Goal: Information Seeking & Learning: Check status

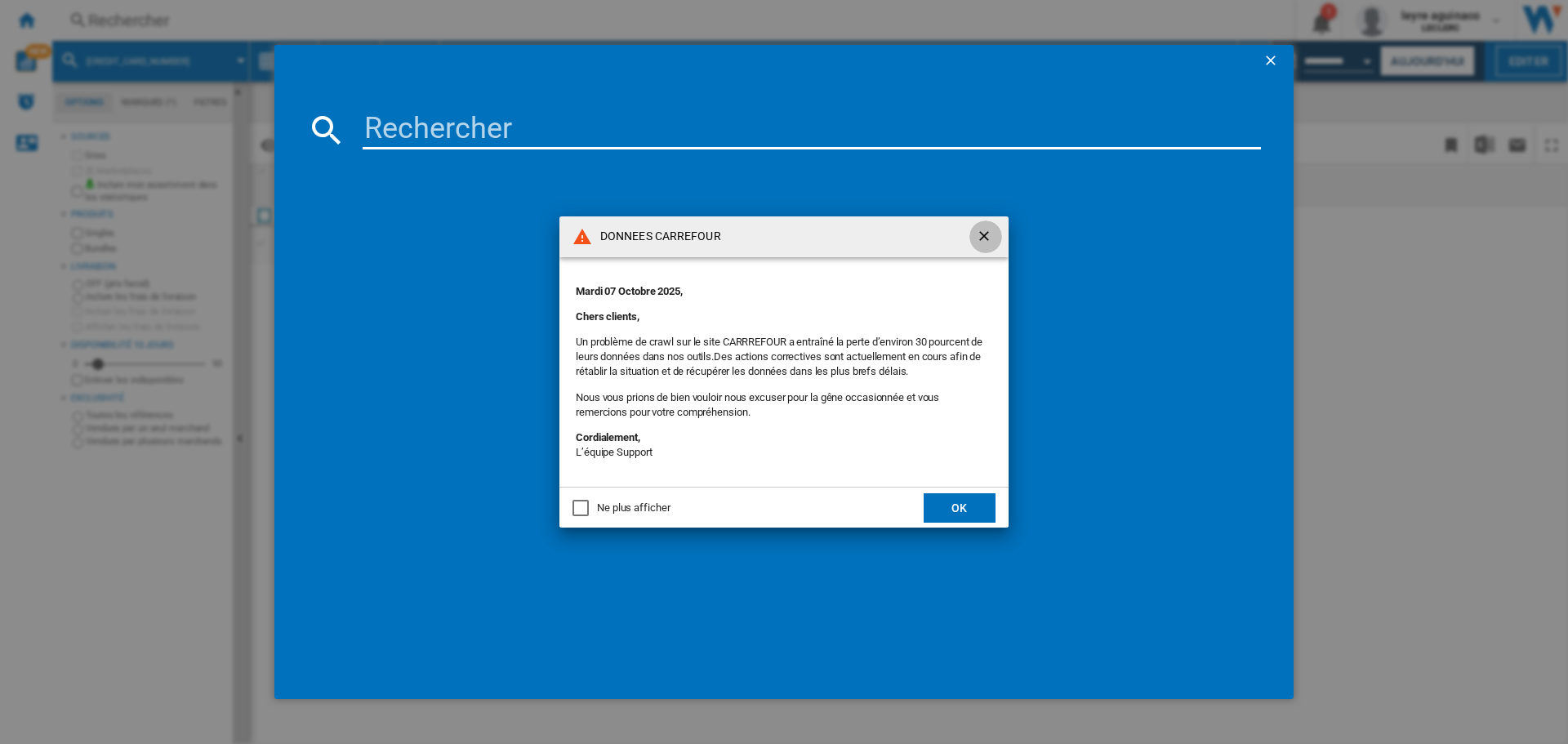
click at [981, 233] on ng-md-icon "getI18NText('BUTTONS.CLOSE_DIALOG')" at bounding box center [986, 238] width 19 height 19
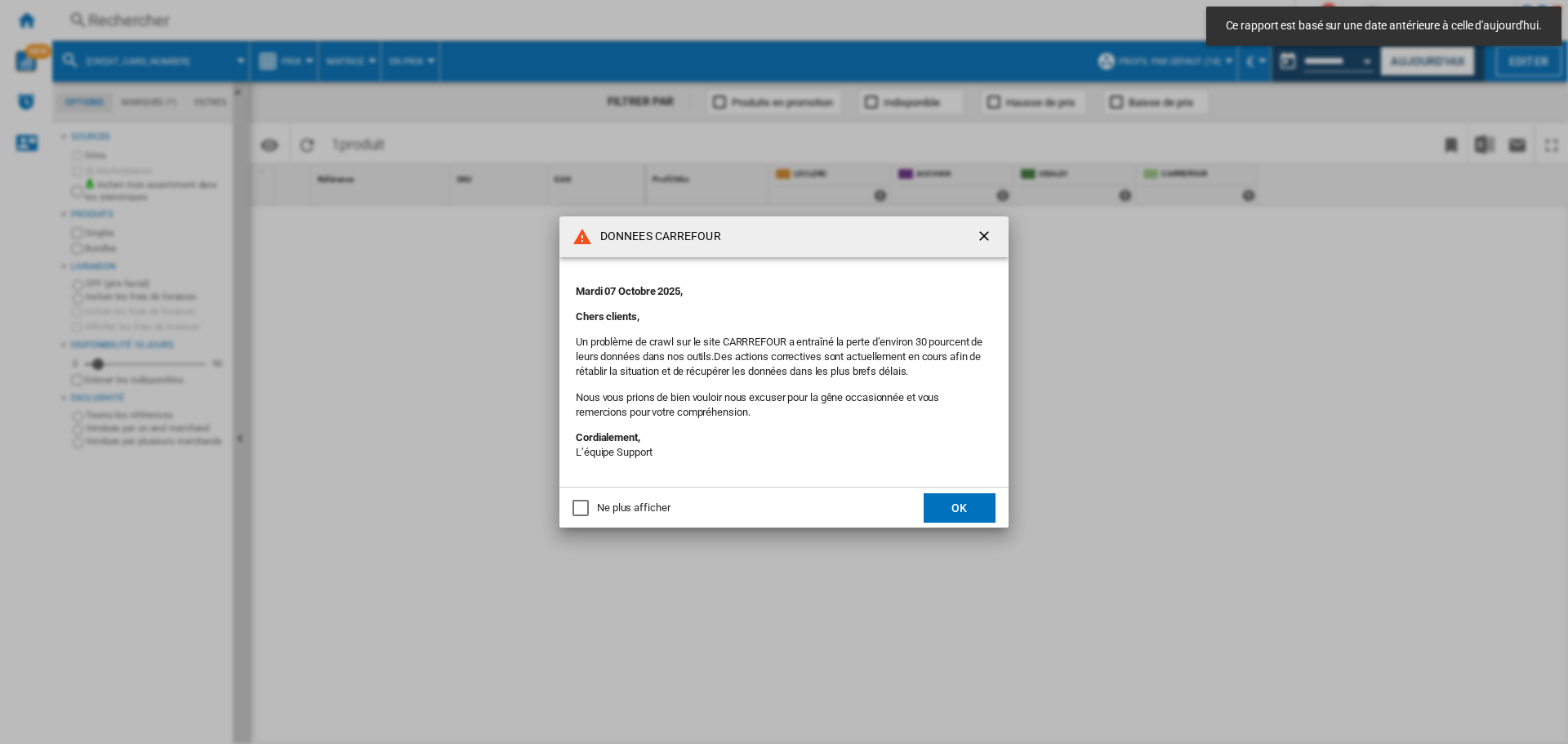
click at [989, 233] on ng-md-icon "getI18NText('BUTTONS.CLOSE_DIALOG')" at bounding box center [986, 238] width 19 height 19
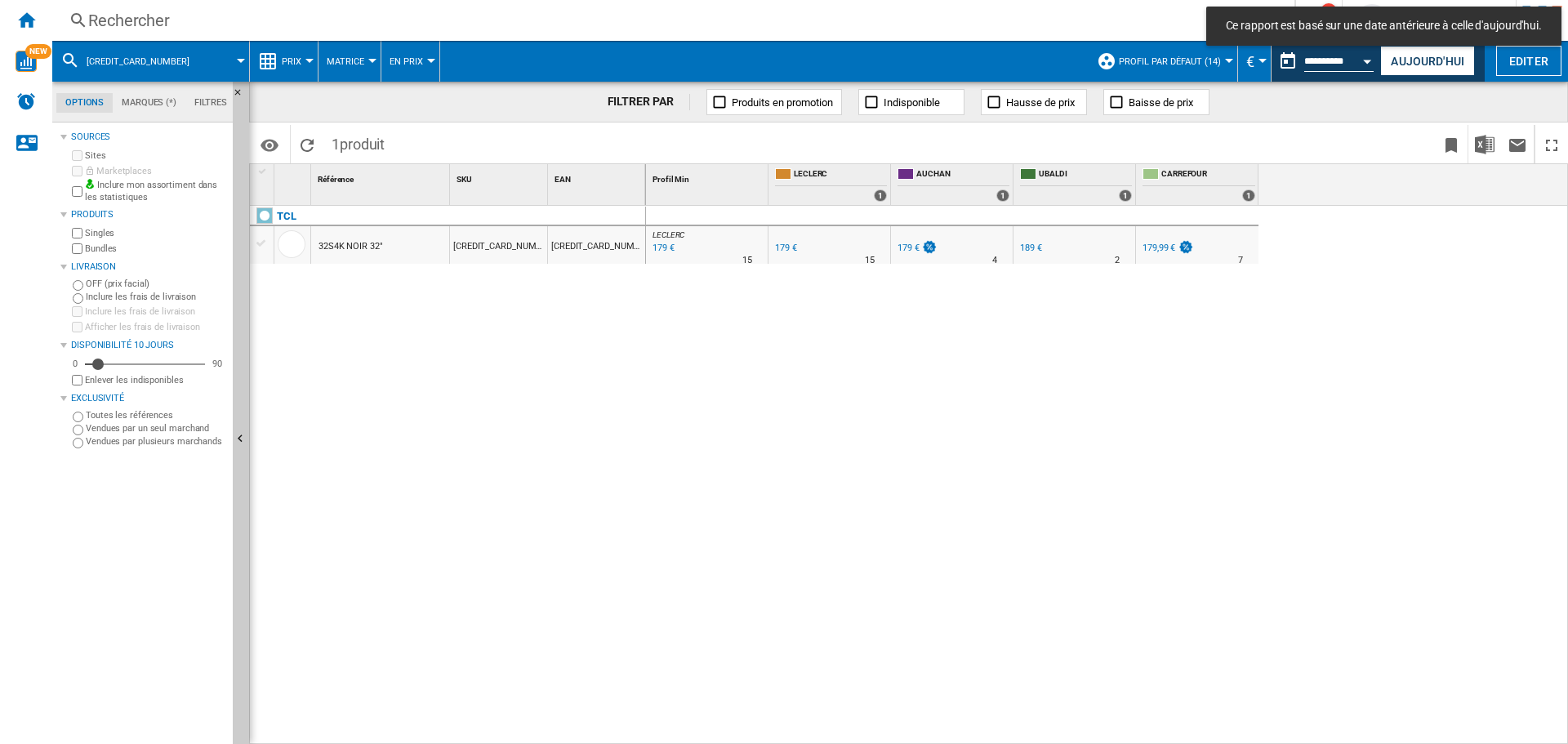
click at [1442, 52] on md-toast "Ce rapport est basé sur une date antérieure à celle d'aujourd'hui." at bounding box center [1384, 26] width 368 height 52
click at [1415, 55] on button "Aujourd'hui" at bounding box center [1427, 60] width 94 height 31
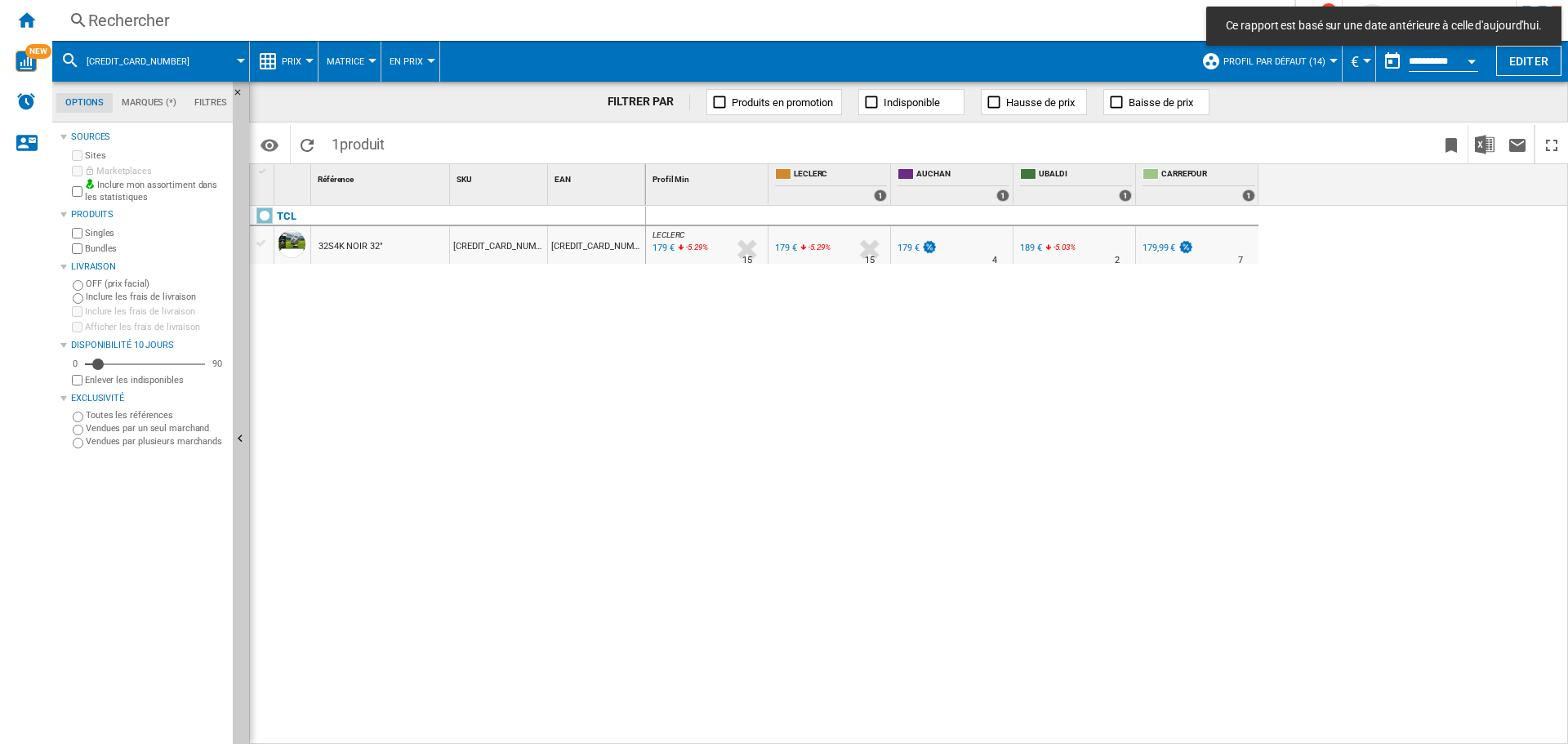
click at [690, 24] on div "Rechercher" at bounding box center [670, 20] width 1164 height 23
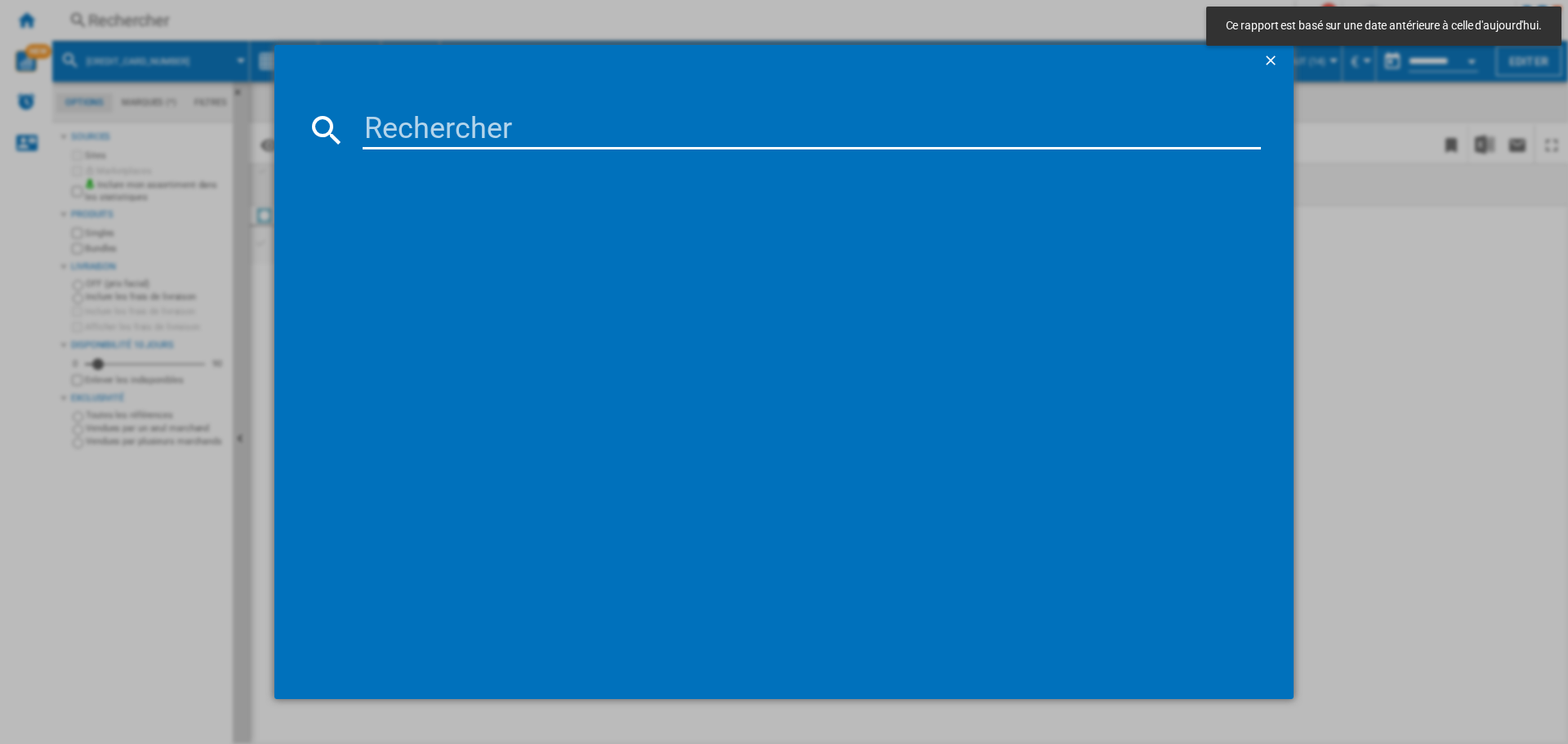
click at [640, 120] on input at bounding box center [812, 129] width 898 height 39
paste input "6942351415628"
type input "6942351415628"
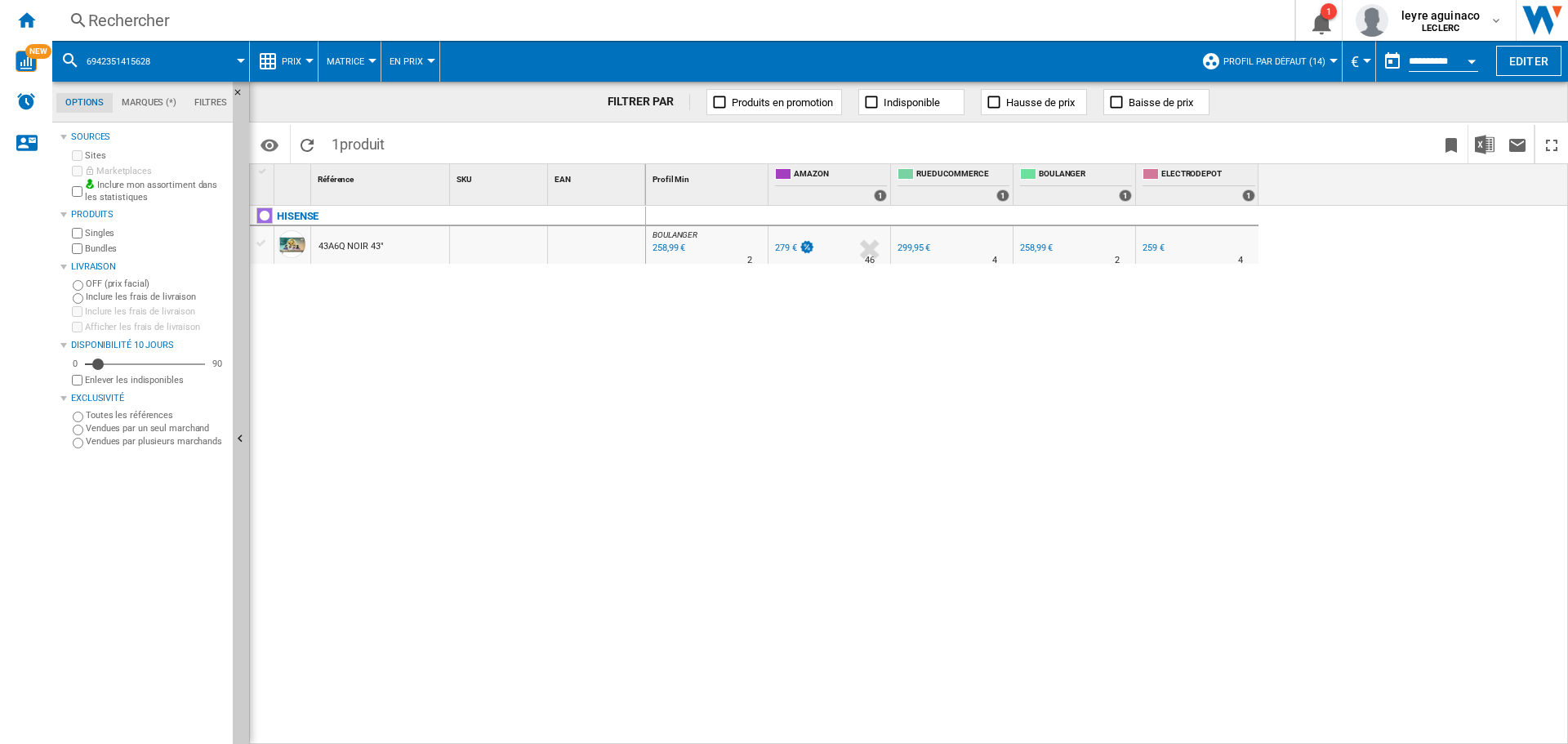
click at [734, 25] on div "Rechercher" at bounding box center [670, 20] width 1164 height 23
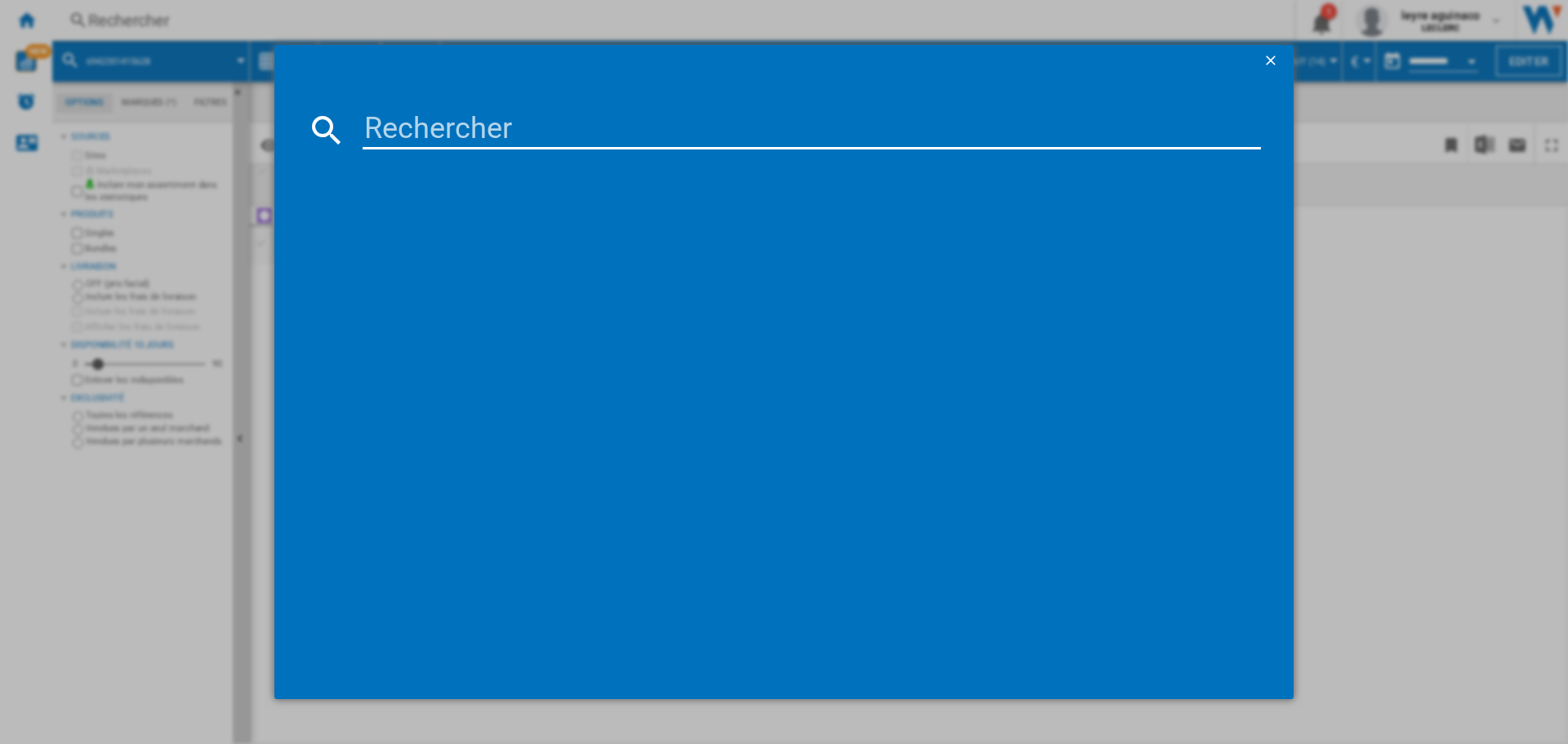
drag, startPoint x: 717, startPoint y: 128, endPoint x: 739, endPoint y: 131, distance: 22.2
click at [719, 129] on input at bounding box center [812, 129] width 898 height 39
type input "6942351418407"
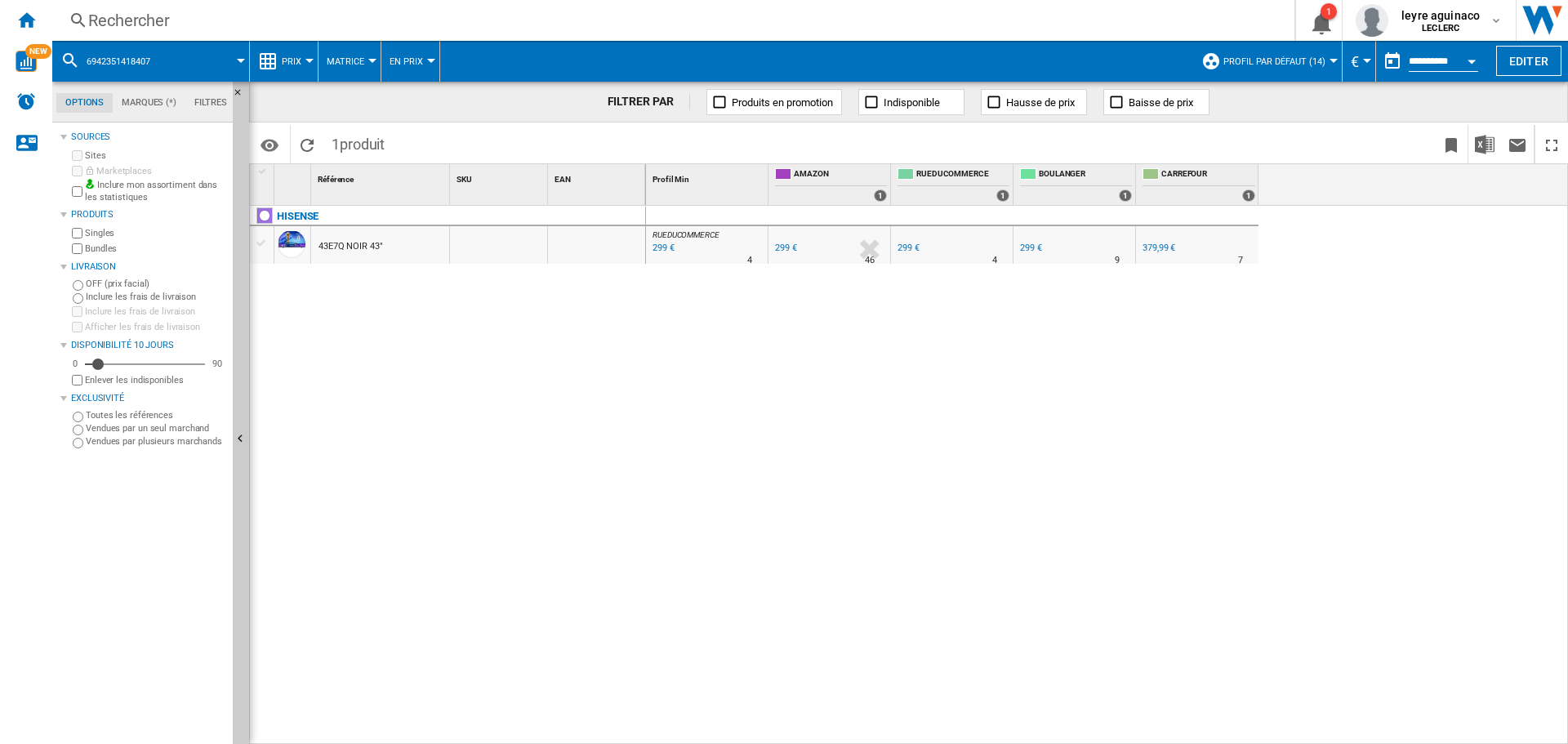
click at [597, 10] on div "Rechercher" at bounding box center [670, 20] width 1164 height 23
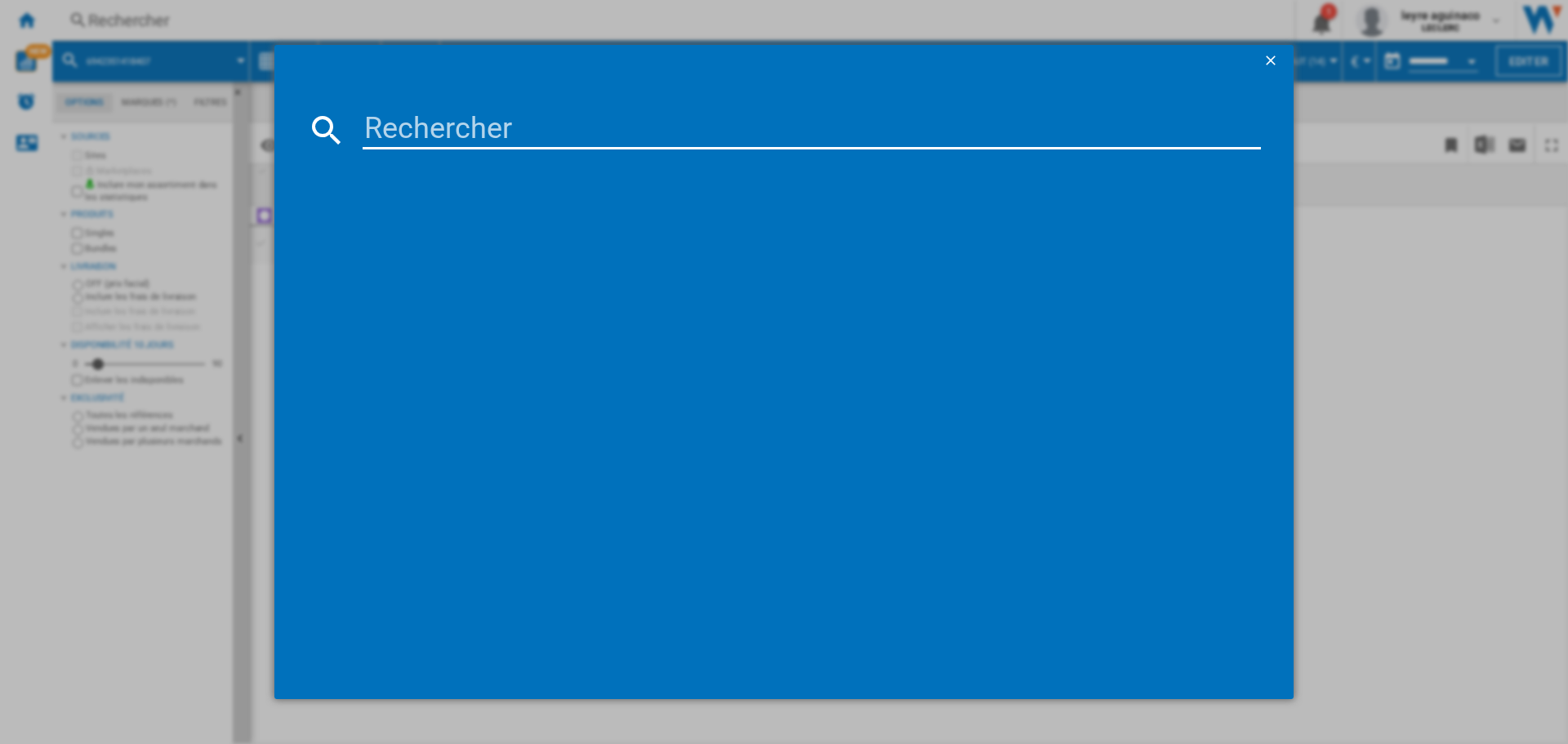
click at [530, 122] on input at bounding box center [812, 129] width 898 height 39
type input "6942351418636"
